Goal: Check status: Check status

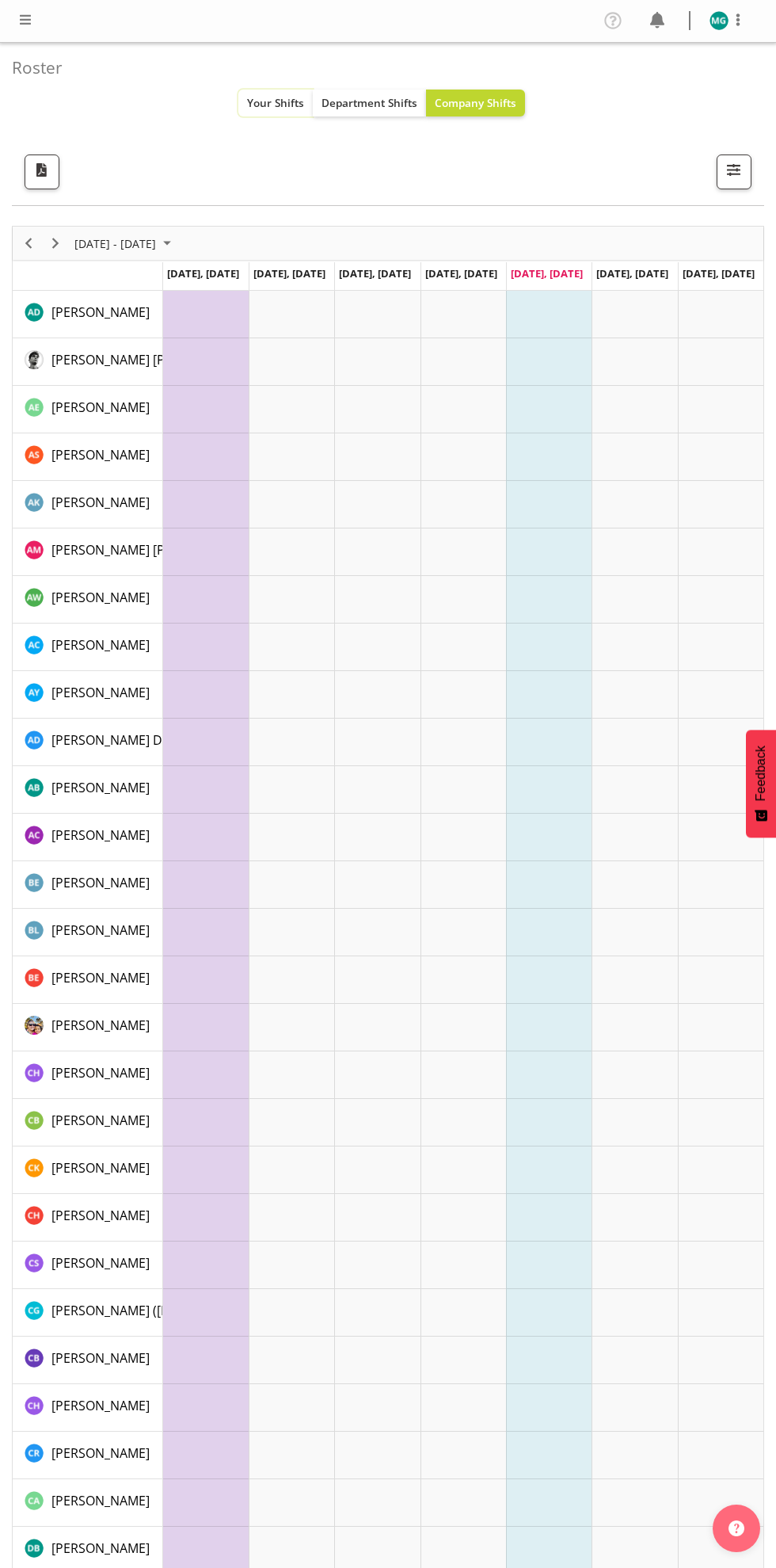
click at [279, 102] on span "Your Shifts" at bounding box center [276, 102] width 57 height 15
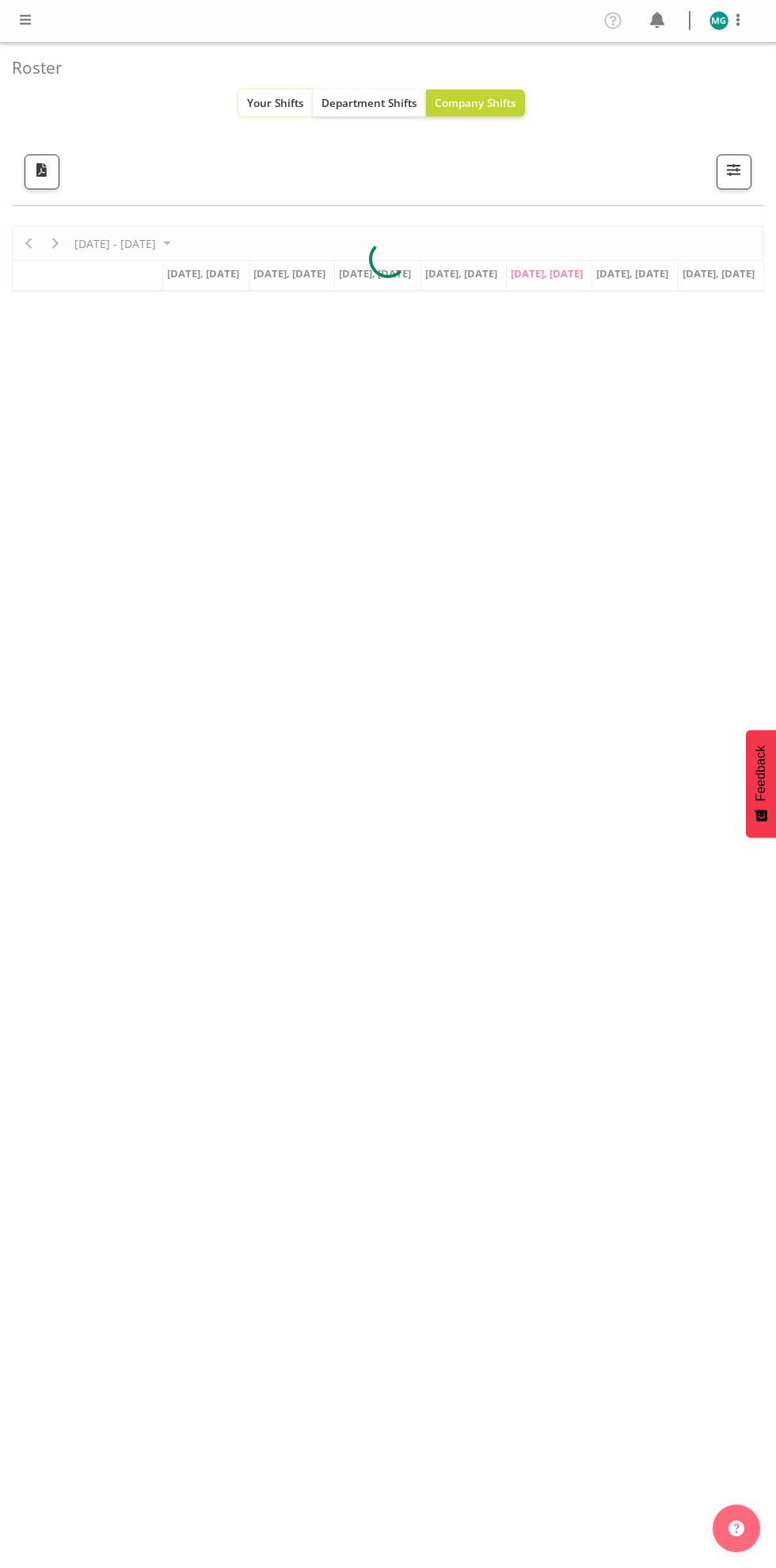
click at [293, 98] on span "Your Shifts" at bounding box center [276, 102] width 57 height 15
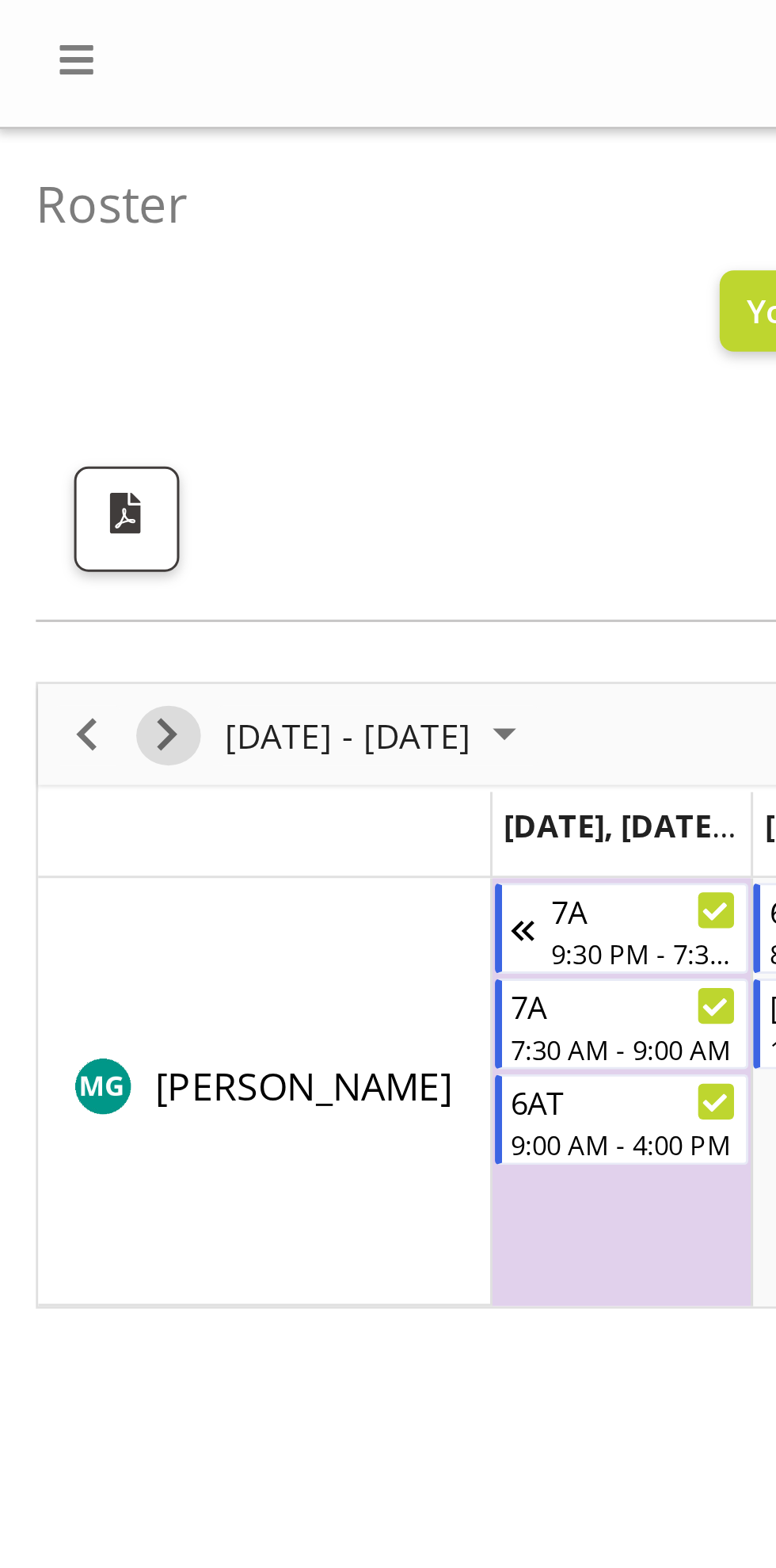
click at [57, 241] on span "Next" at bounding box center [55, 244] width 19 height 20
